Goal: Task Accomplishment & Management: Manage account settings

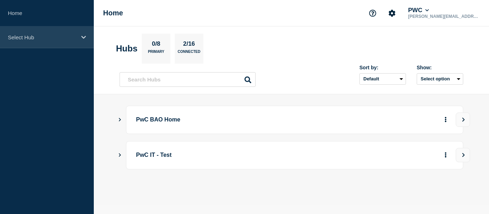
click at [41, 39] on p "Select Hub" at bounding box center [42, 37] width 69 height 6
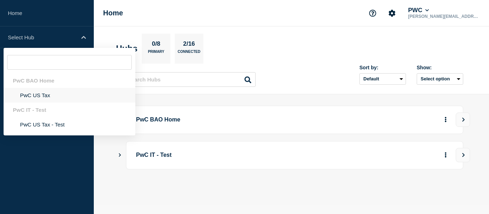
click at [40, 99] on li "PwC US Tax" at bounding box center [70, 95] width 132 height 15
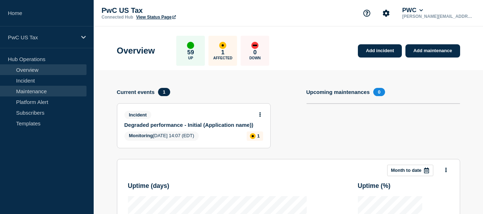
click at [33, 93] on link "Maintenance" at bounding box center [43, 91] width 87 height 11
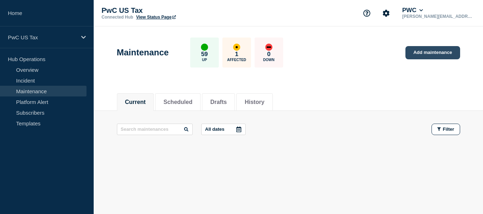
click at [432, 55] on link "Add maintenance" at bounding box center [433, 52] width 54 height 13
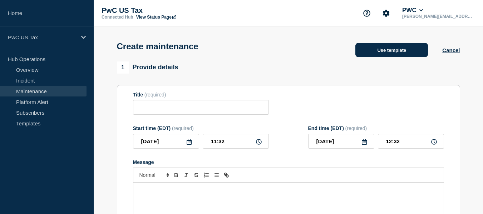
click at [373, 46] on button "Use template" at bounding box center [392, 50] width 73 height 14
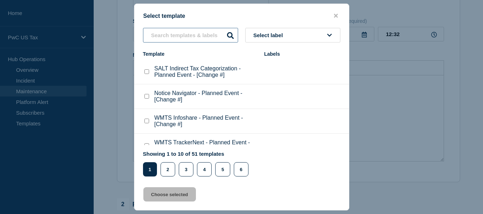
click at [153, 36] on input "text" at bounding box center [190, 35] width 95 height 15
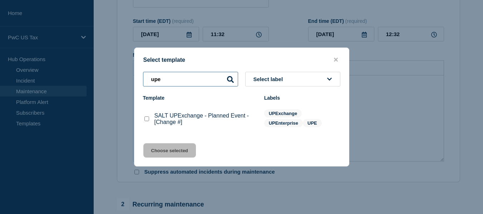
type input "upe"
click at [146, 121] on checkbox"] "SALT UPExchange - Planned Event - [Change #] checkbox" at bounding box center [147, 119] width 5 height 5
checkbox checkbox"] "true"
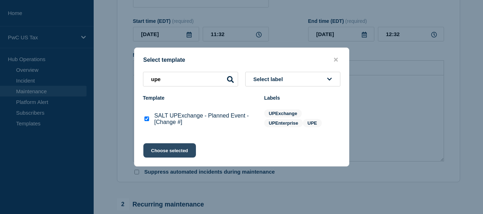
click at [169, 148] on button "Choose selected" at bounding box center [169, 150] width 53 height 14
type input "SALT UPExchange - Planned Event - [Change #]"
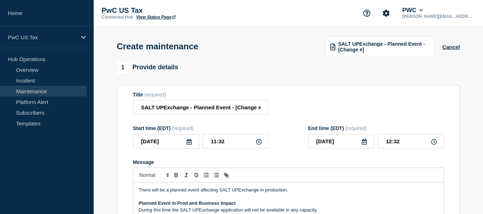
click at [191, 143] on icon at bounding box center [189, 142] width 6 height 6
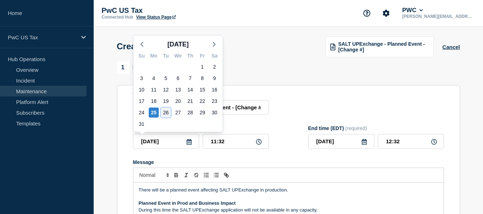
click at [167, 113] on div "26" at bounding box center [166, 113] width 10 height 10
type input "[DATE]"
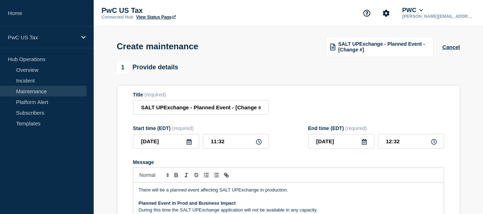
click at [257, 144] on icon at bounding box center [259, 142] width 6 height 6
click at [222, 142] on input "11:32" at bounding box center [236, 141] width 66 height 15
click at [216, 143] on input "11:32" at bounding box center [236, 141] width 66 height 15
type input "02:32"
type input "03:32"
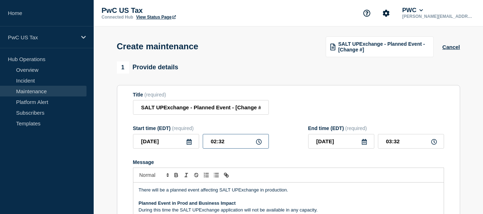
click at [227, 140] on input "02:32" at bounding box center [236, 141] width 66 height 15
type input "02:30"
click at [432, 142] on icon at bounding box center [435, 142] width 6 height 6
click at [392, 142] on input "03:30" at bounding box center [411, 141] width 66 height 15
type input "05:30"
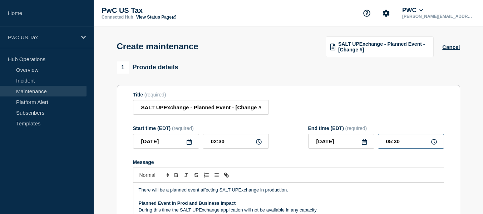
scroll to position [107, 0]
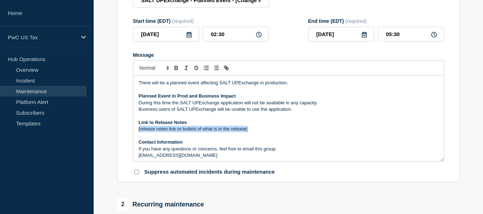
drag, startPoint x: 252, startPoint y: 131, endPoint x: 135, endPoint y: 133, distance: 117.0
click at [135, 133] on div "There will be a planned event affecting SALT UPExchange in production. Planned …" at bounding box center [288, 118] width 311 height 86
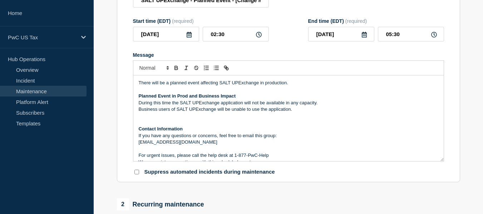
click at [149, 122] on p "Message" at bounding box center [289, 123] width 300 height 6
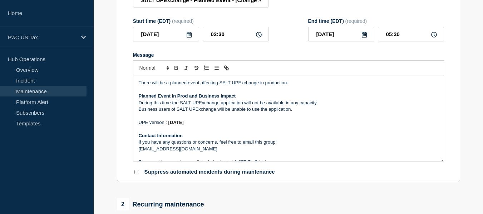
scroll to position [15, 0]
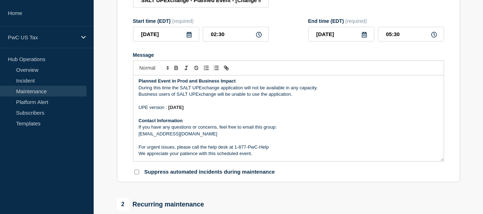
click at [137, 173] on input "Suppress automated incidents during maintenance" at bounding box center [137, 172] width 5 height 5
checkbox input "true"
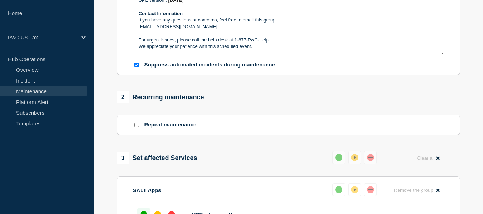
scroll to position [250, 0]
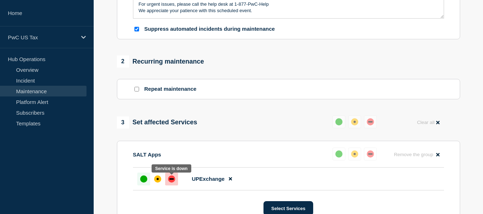
click at [171, 183] on div "down" at bounding box center [171, 179] width 7 height 7
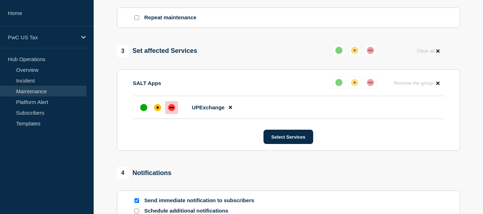
scroll to position [429, 0]
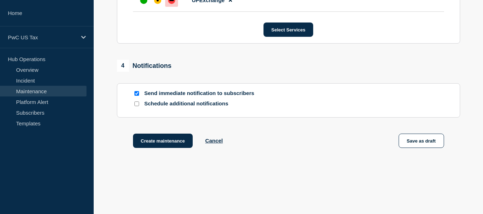
click at [136, 106] on input "Schedule additional notifications" at bounding box center [137, 104] width 5 height 5
checkbox input "true"
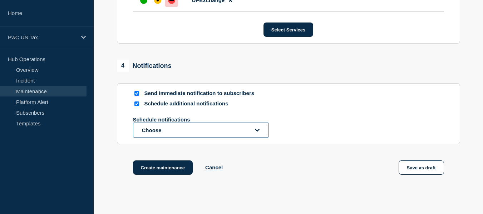
click at [162, 132] on button "Choose" at bounding box center [201, 130] width 136 height 15
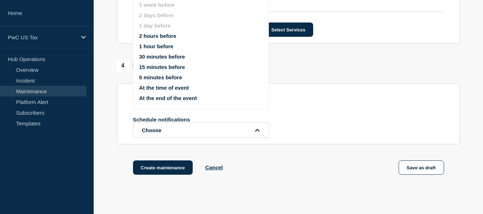
scroll to position [394, 0]
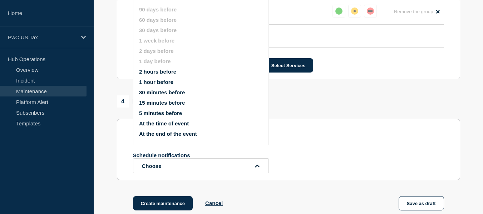
click at [156, 81] on button "1 hour before" at bounding box center [156, 82] width 34 height 6
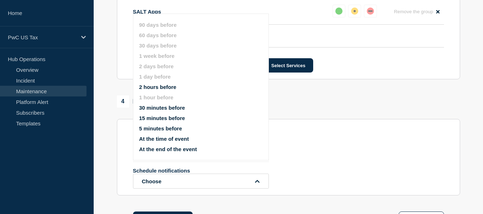
scroll to position [429, 0]
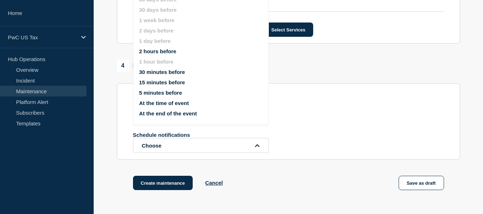
click at [154, 103] on button "At the time of event" at bounding box center [164, 103] width 50 height 6
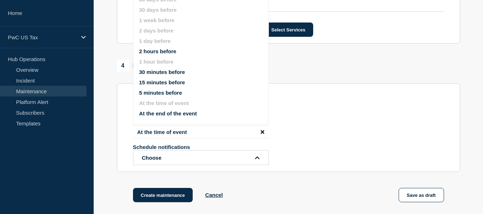
click at [300, 124] on div "1 hour before At the time of event Schedule notifications Choose 90 days before…" at bounding box center [288, 140] width 311 height 52
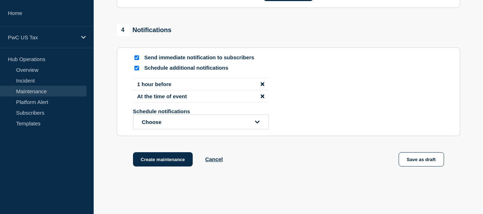
scroll to position [501, 0]
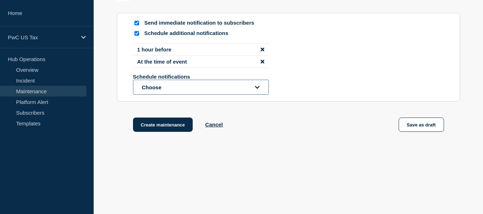
click at [184, 91] on button "Choose" at bounding box center [201, 87] width 136 height 15
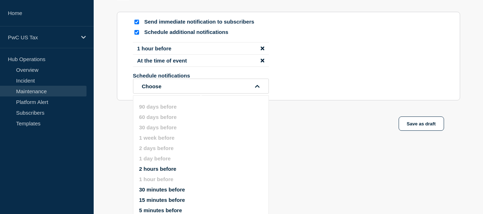
scroll to position [536, 0]
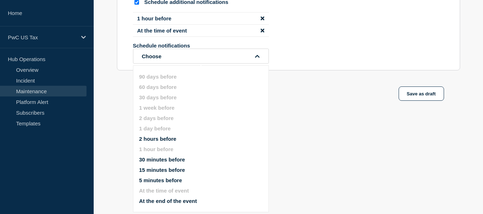
click at [291, 53] on div "Schedule notifications Choose" at bounding box center [288, 53] width 311 height 21
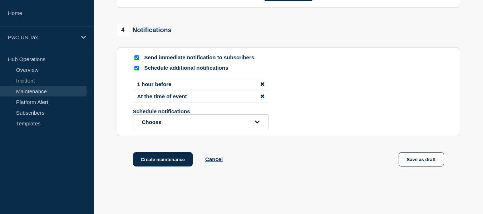
scroll to position [502, 0]
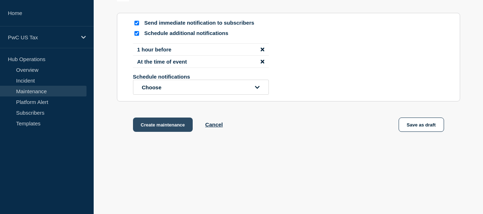
click at [170, 128] on button "Create maintenance" at bounding box center [163, 125] width 60 height 14
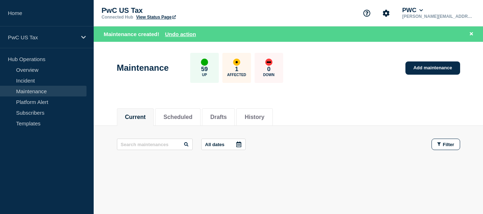
scroll to position [19, 0]
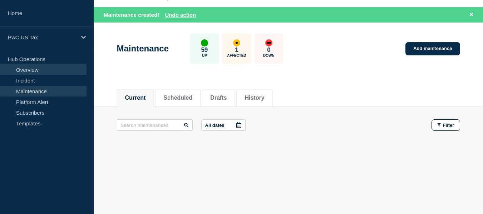
click at [26, 71] on link "Overview" at bounding box center [43, 69] width 87 height 11
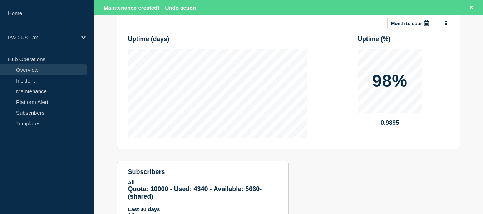
scroll to position [197, 0]
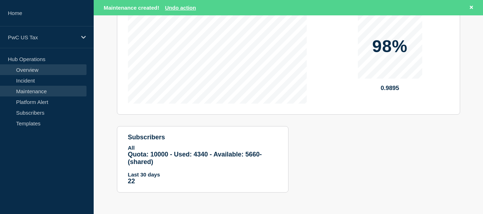
click at [45, 96] on link "Maintenance" at bounding box center [43, 91] width 87 height 11
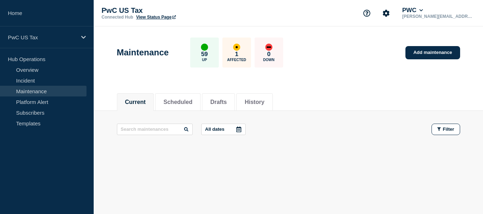
scroll to position [4, 0]
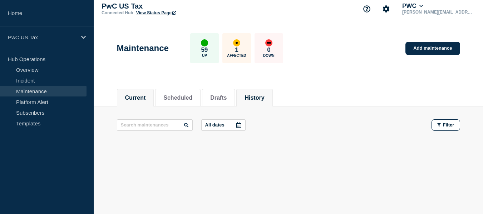
click at [264, 95] on button "History" at bounding box center [255, 98] width 20 height 6
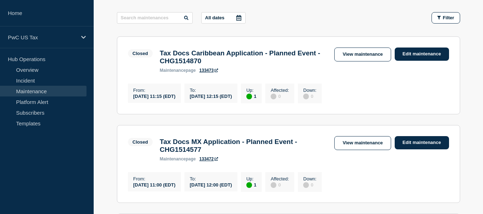
scroll to position [40, 0]
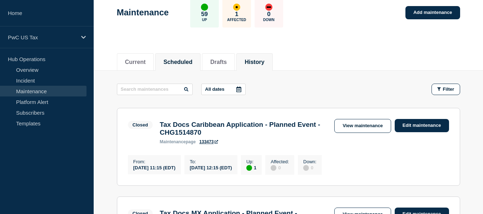
click at [187, 55] on li "Scheduled" at bounding box center [177, 62] width 45 height 18
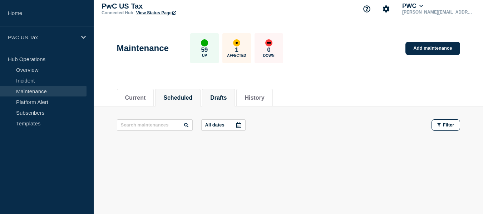
click at [220, 99] on button "Drafts" at bounding box center [218, 98] width 16 height 6
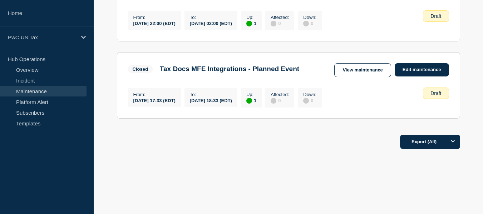
scroll to position [67, 0]
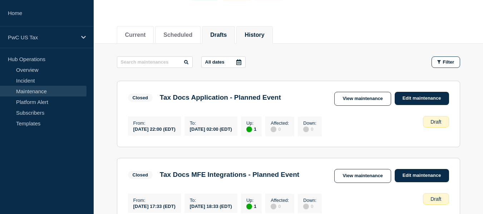
click at [264, 33] on button "History" at bounding box center [255, 35] width 20 height 6
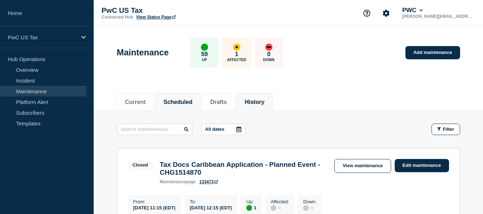
click at [179, 103] on button "Scheduled" at bounding box center [178, 102] width 29 height 6
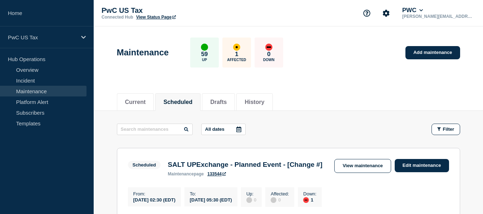
scroll to position [36, 0]
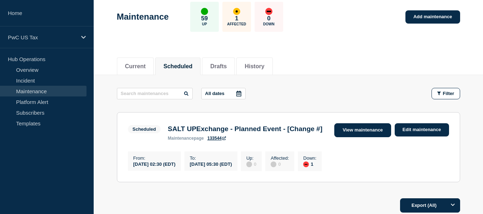
click at [366, 132] on link "View maintenance" at bounding box center [363, 130] width 57 height 14
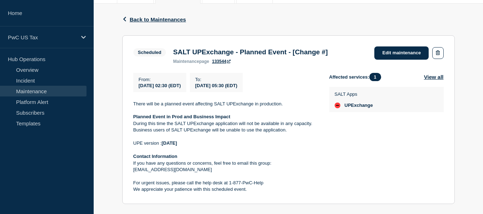
scroll to position [173, 0]
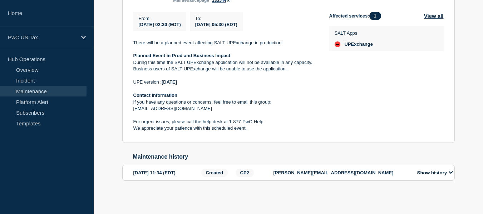
click at [432, 172] on button "Show history" at bounding box center [435, 173] width 40 height 6
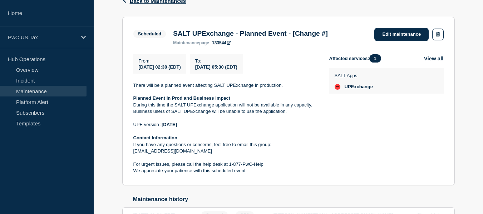
scroll to position [54, 0]
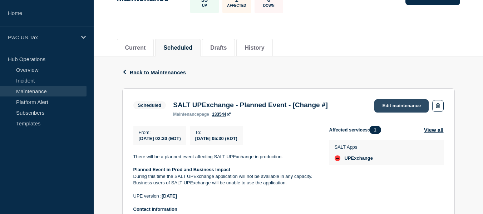
click at [396, 110] on link "Edit maintenance" at bounding box center [402, 105] width 54 height 13
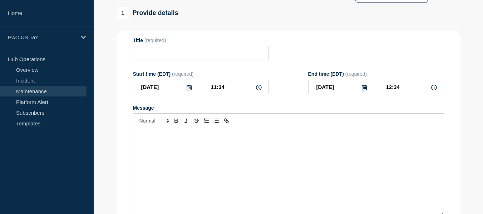
type input "SALT UPExchange - Planned Event - [Change #]"
type input "[DATE]"
type input "02:30"
type input "[DATE]"
type input "05:30"
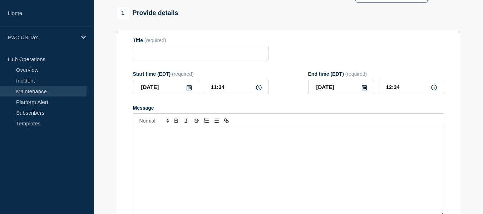
checkbox input "true"
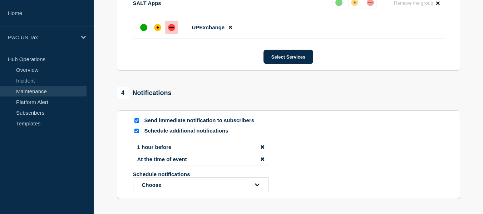
scroll to position [478, 0]
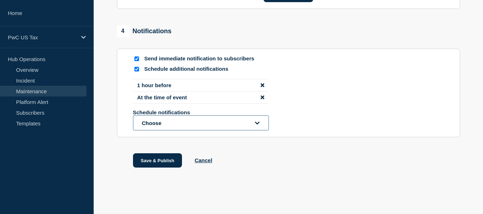
click at [167, 120] on button "Choose" at bounding box center [201, 123] width 136 height 15
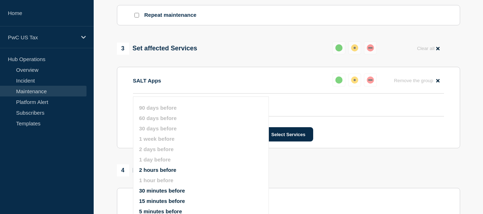
scroll to position [299, 0]
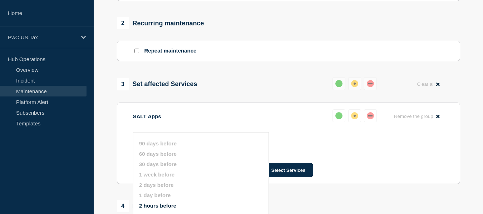
click at [103, 143] on section "1 Provide details Title (required) SALT UPExchange - Planned Event - [Change #]…" at bounding box center [289, 67] width 390 height 589
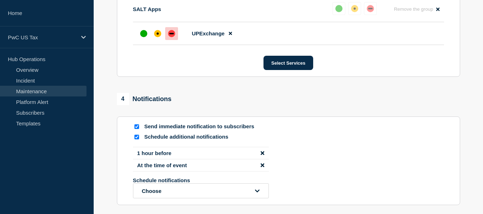
scroll to position [370, 0]
